Goal: Task Accomplishment & Management: Use online tool/utility

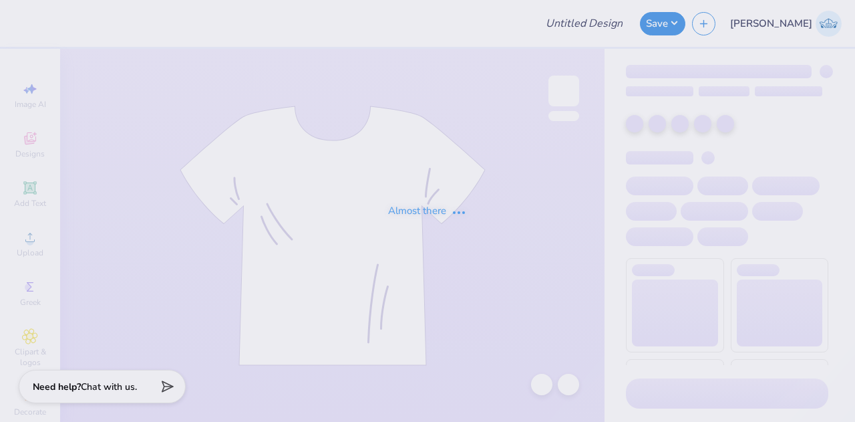
type input "Delta Sigma Pi : [PERSON_NAME]"
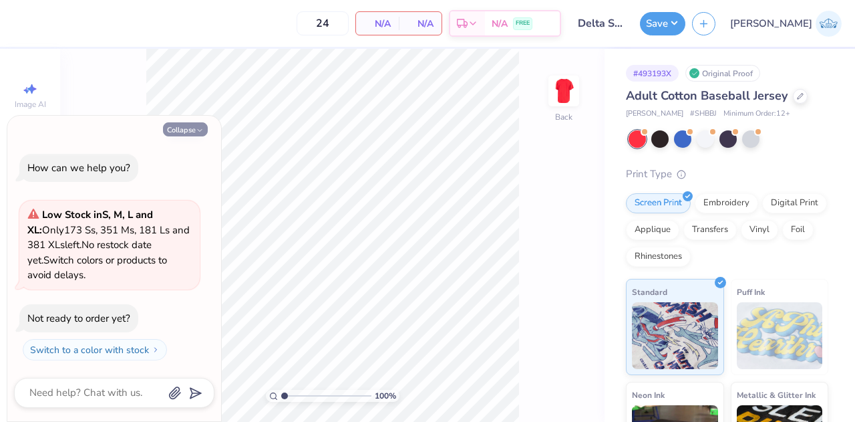
click at [176, 132] on button "Collapse" at bounding box center [185, 129] width 45 height 14
type textarea "x"
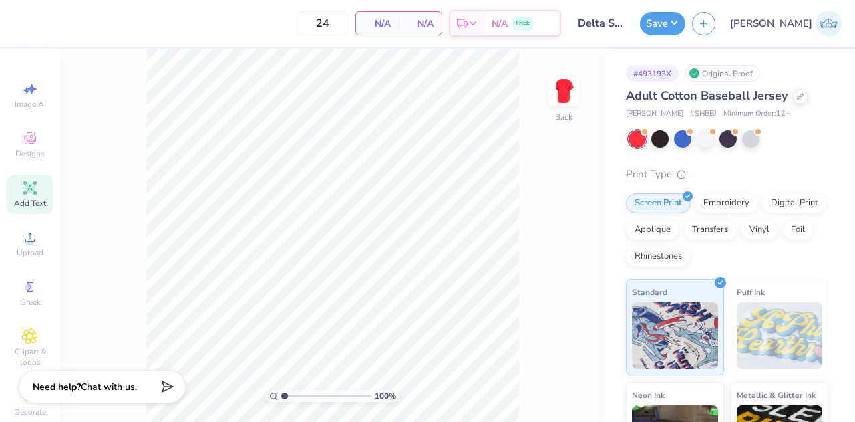
click at [27, 186] on icon at bounding box center [30, 187] width 10 height 10
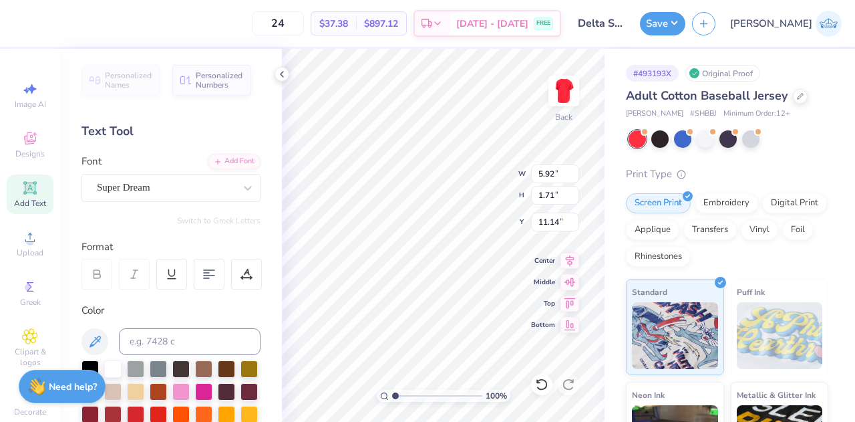
scroll to position [11, 2]
type input "1.29"
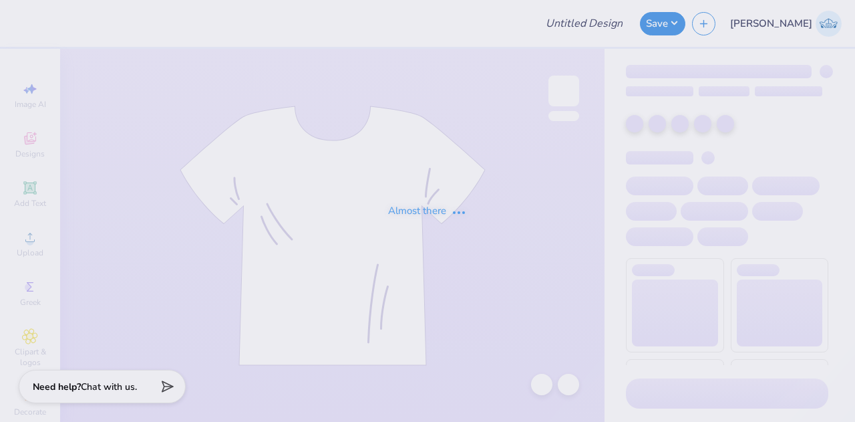
type input "Merch for Veritas Club"
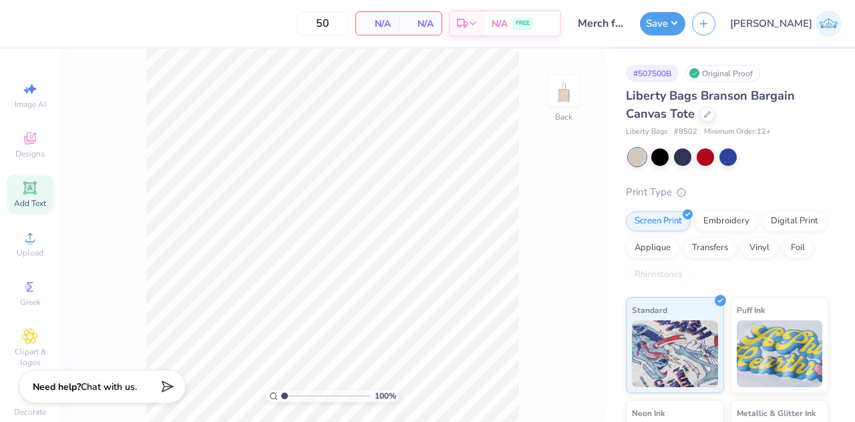
click at [31, 204] on span "Add Text" at bounding box center [30, 203] width 32 height 11
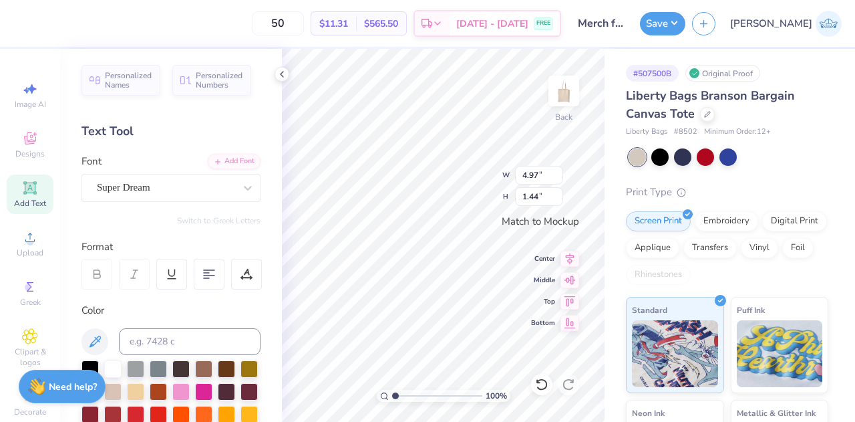
scroll to position [11, 2]
